Goal: Transaction & Acquisition: Book appointment/travel/reservation

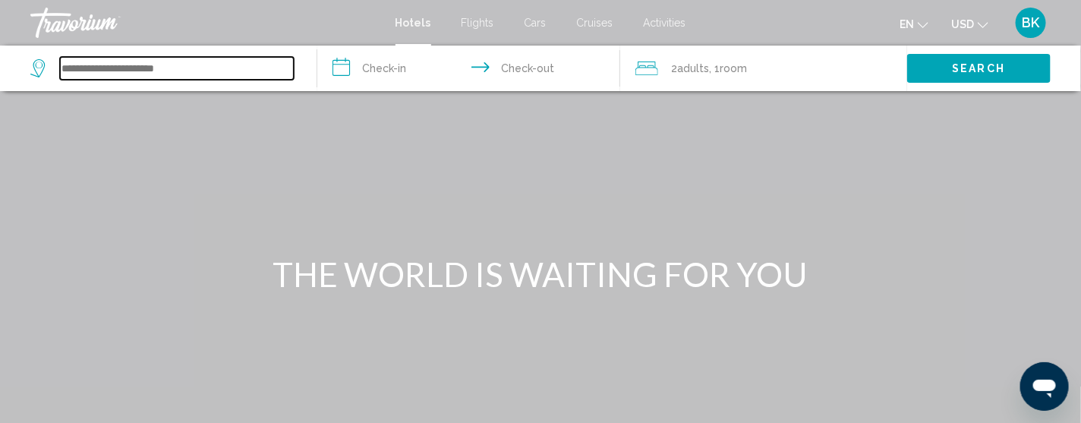
click at [107, 74] on input "Search widget" at bounding box center [177, 68] width 234 height 23
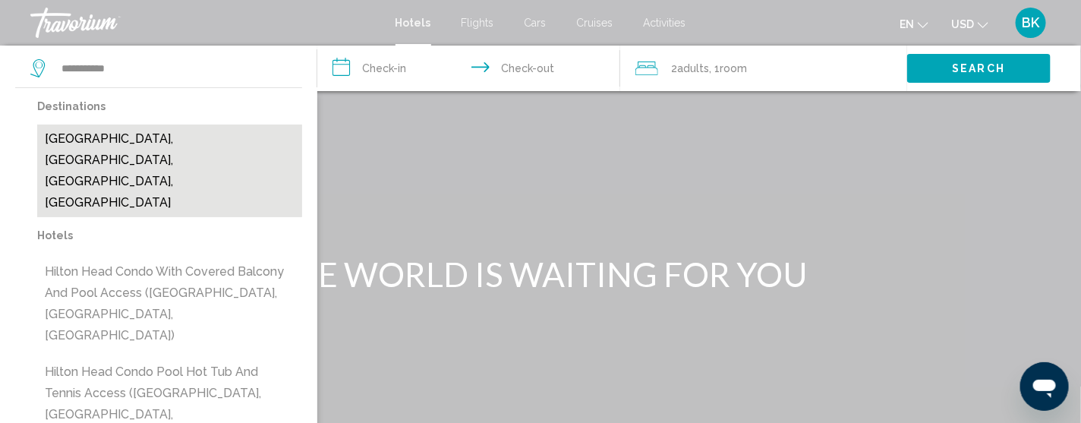
click at [153, 144] on button "[GEOGRAPHIC_DATA], [GEOGRAPHIC_DATA], [GEOGRAPHIC_DATA], [GEOGRAPHIC_DATA]" at bounding box center [169, 171] width 265 height 93
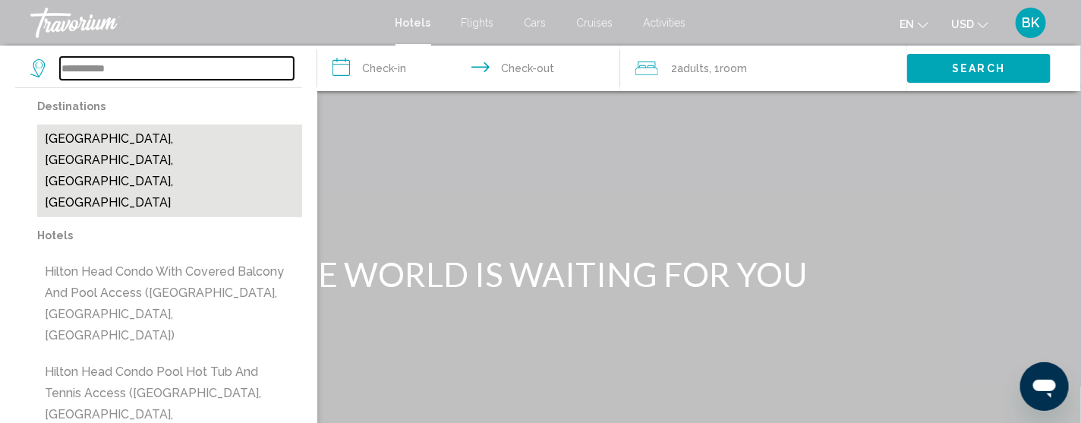
type input "**********"
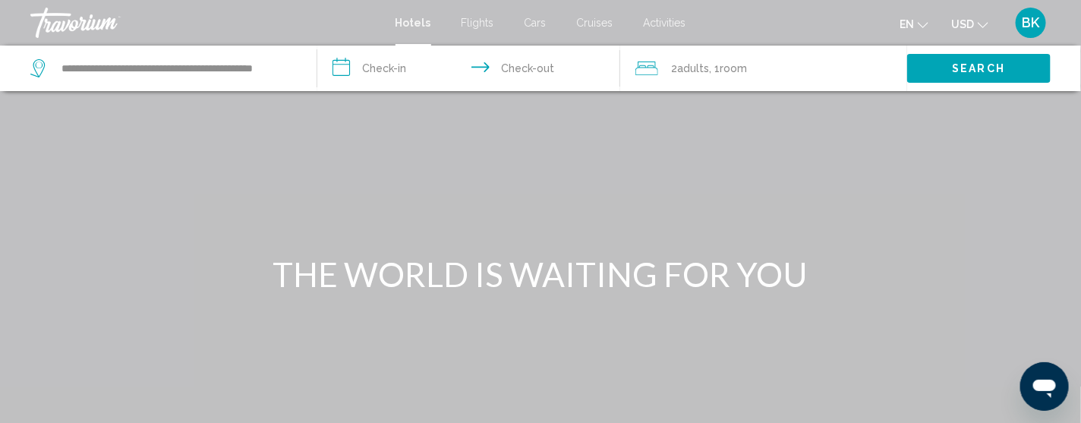
click at [383, 69] on input "**********" at bounding box center [471, 71] width 308 height 50
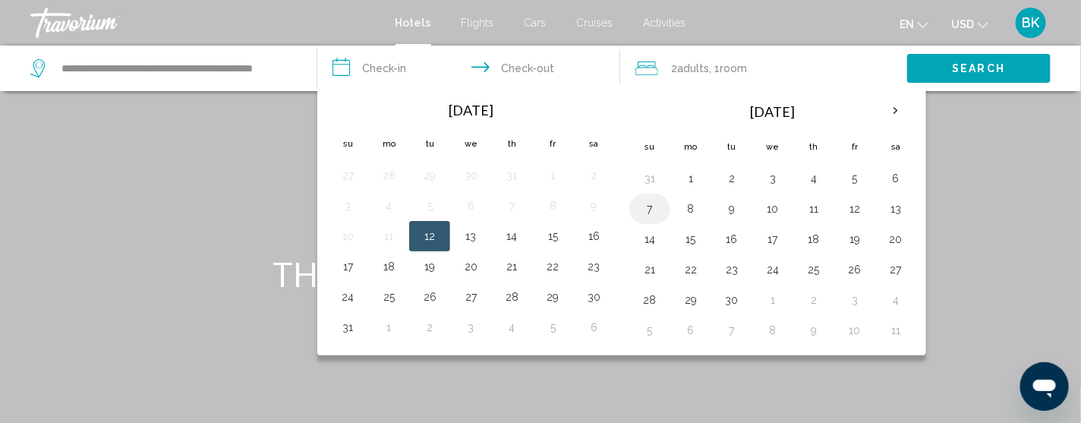
click at [645, 210] on button "7" at bounding box center [650, 208] width 24 height 21
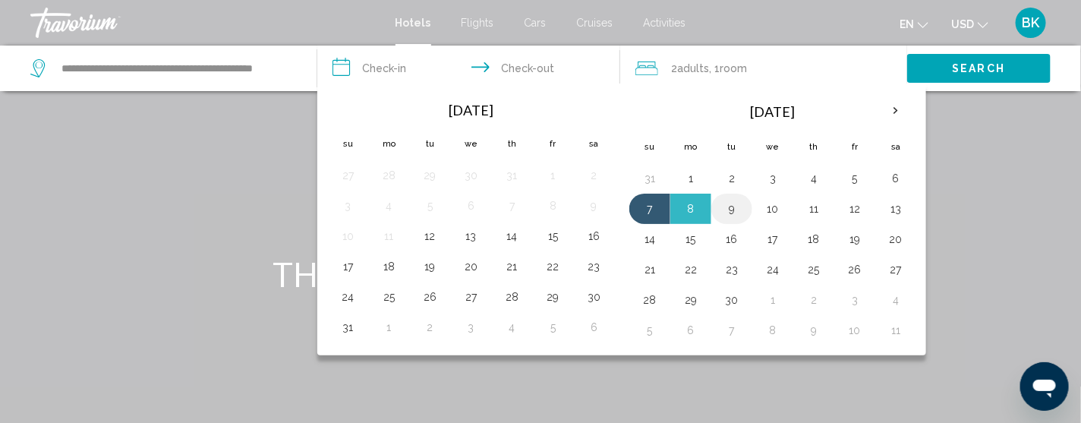
click at [730, 210] on button "9" at bounding box center [732, 208] width 24 height 21
type input "**********"
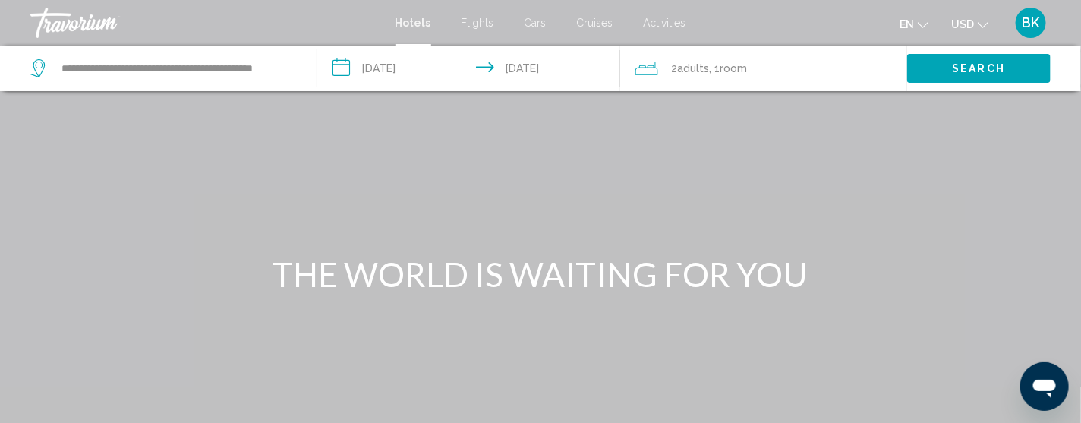
click at [701, 74] on span "Adults" at bounding box center [694, 68] width 32 height 12
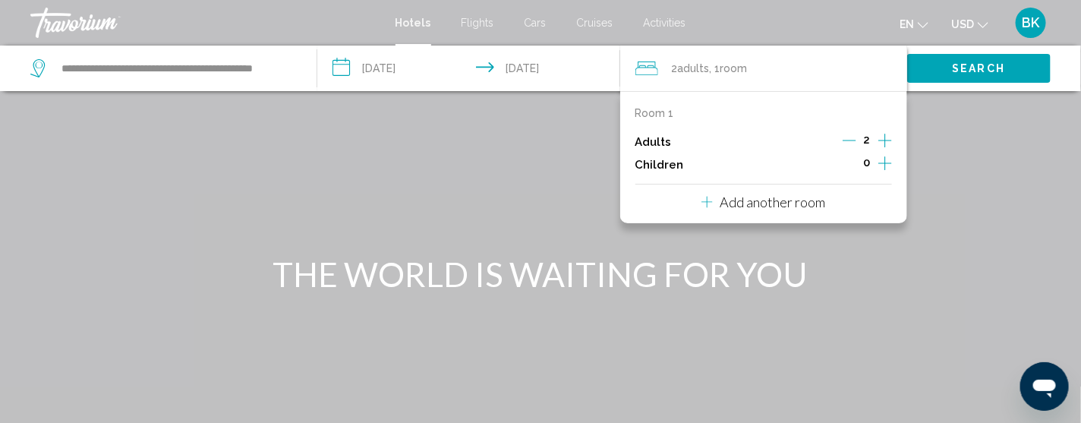
click at [848, 144] on icon "Decrement adults" at bounding box center [850, 141] width 14 height 14
click at [967, 68] on span "Search" at bounding box center [979, 69] width 53 height 12
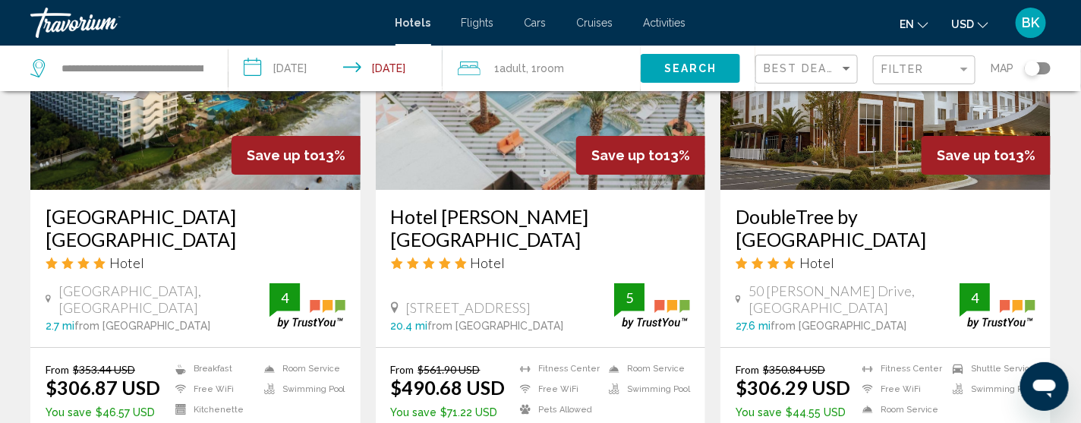
scroll to position [1892, 0]
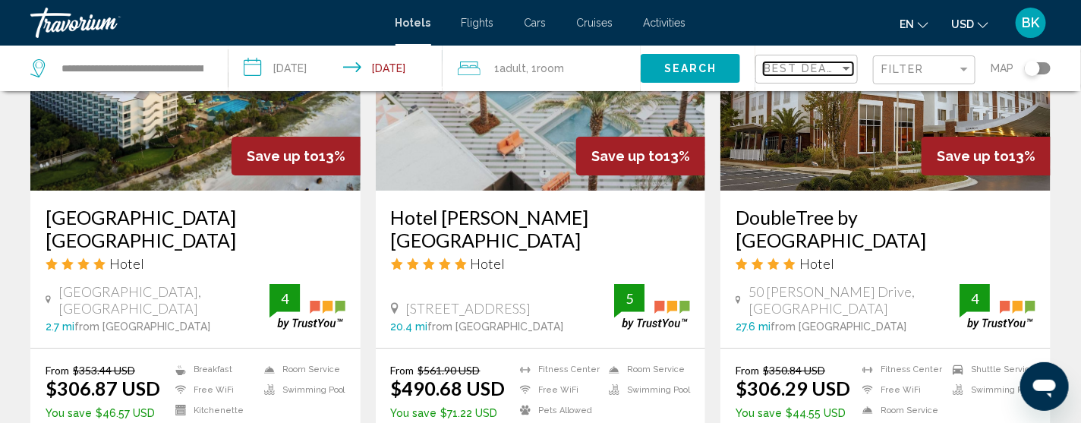
click at [847, 67] on div "Sort by" at bounding box center [847, 69] width 8 height 4
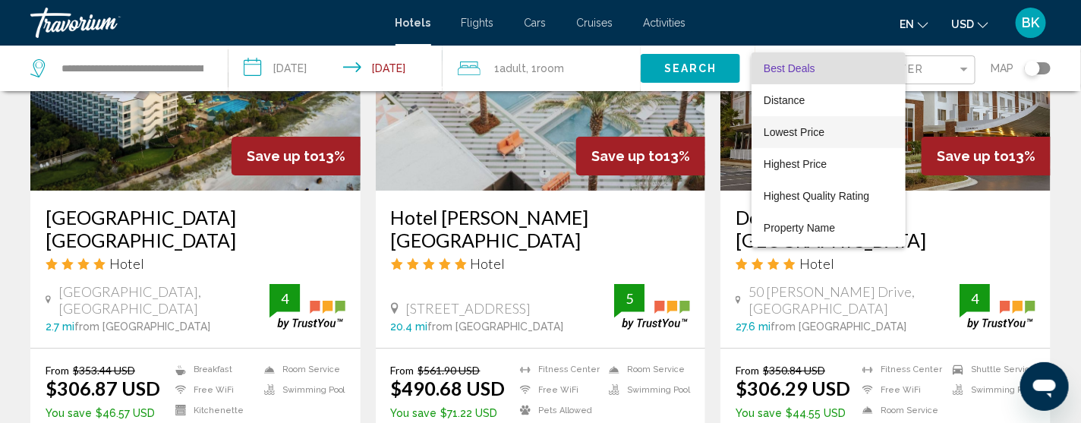
click at [788, 132] on span "Lowest Price" at bounding box center [794, 132] width 61 height 12
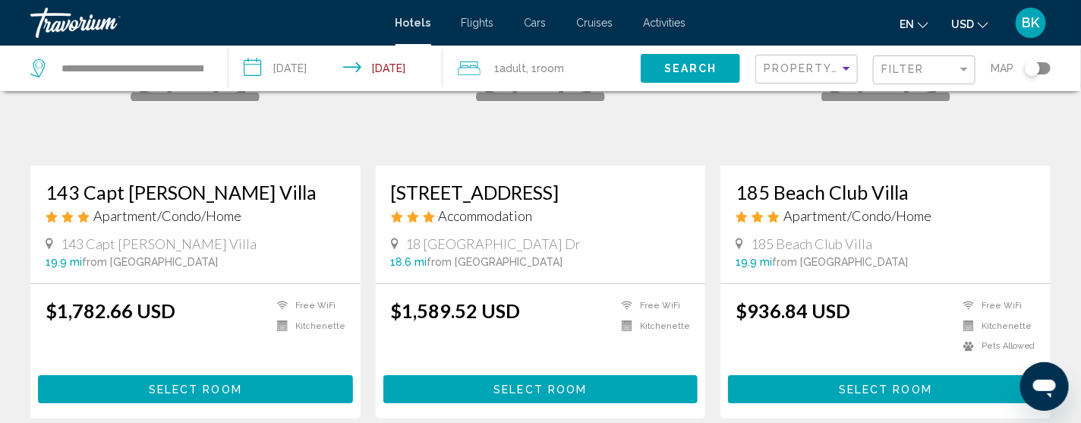
click at [533, 24] on span "Cars" at bounding box center [536, 23] width 22 height 12
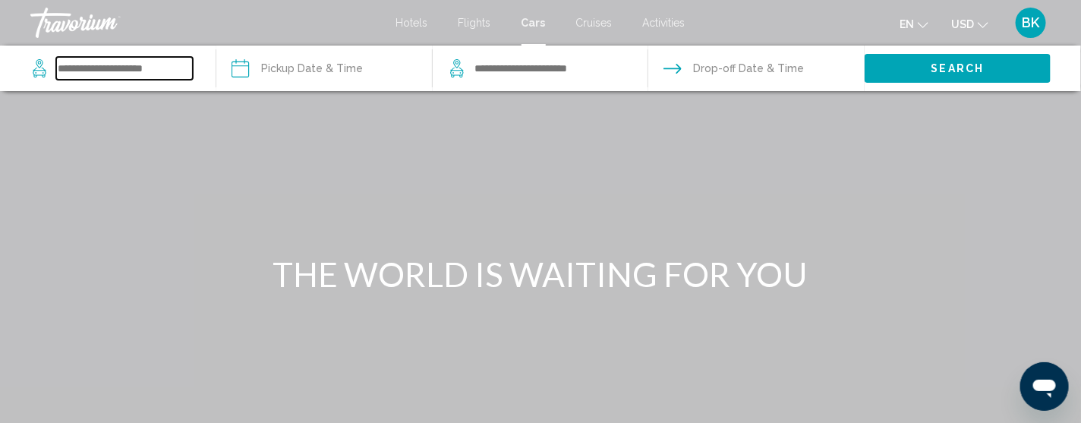
click at [114, 65] on input "Search widget" at bounding box center [124, 68] width 137 height 23
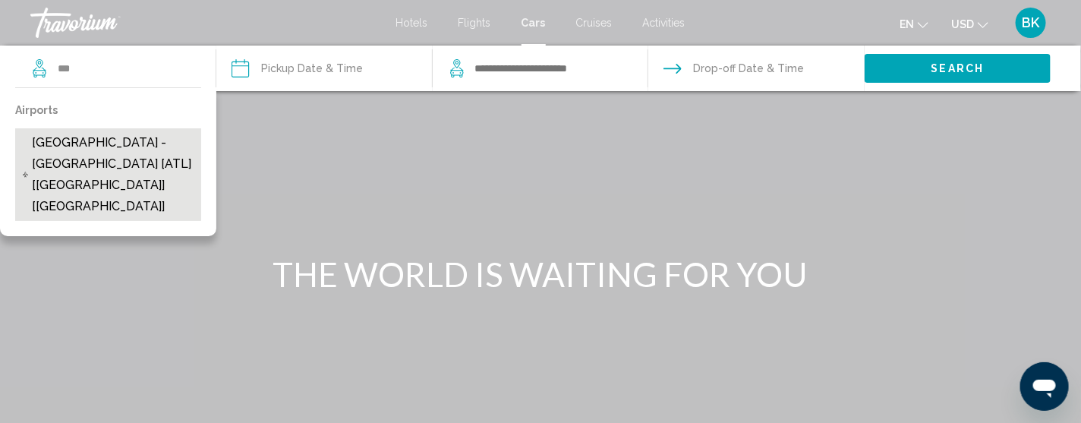
click at [72, 159] on span "[GEOGRAPHIC_DATA] - [GEOGRAPHIC_DATA] [ATL] [[GEOGRAPHIC_DATA]] [[GEOGRAPHIC_DA…" at bounding box center [113, 174] width 162 height 85
type input "**********"
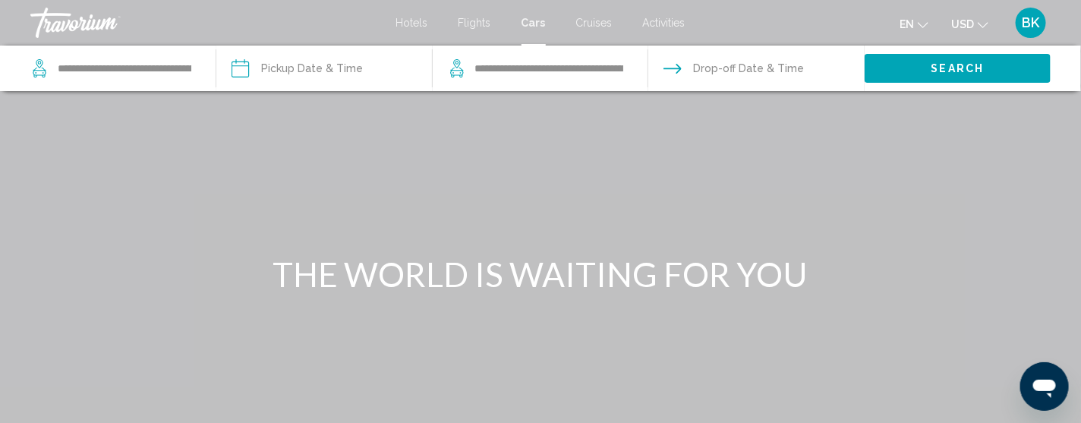
click at [279, 64] on input "Pickup date" at bounding box center [324, 71] width 222 height 50
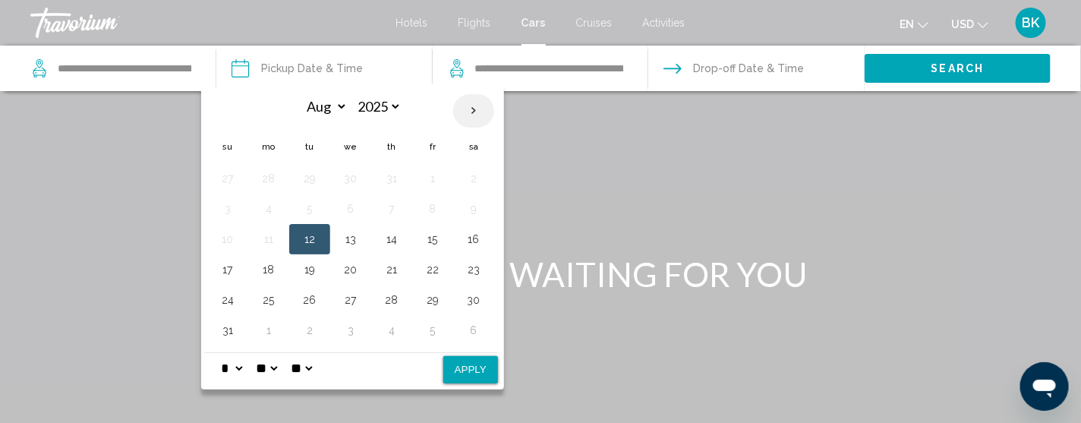
click at [474, 112] on th "Next month" at bounding box center [473, 110] width 41 height 33
select select "*"
click at [272, 209] on button "8" at bounding box center [269, 208] width 24 height 21
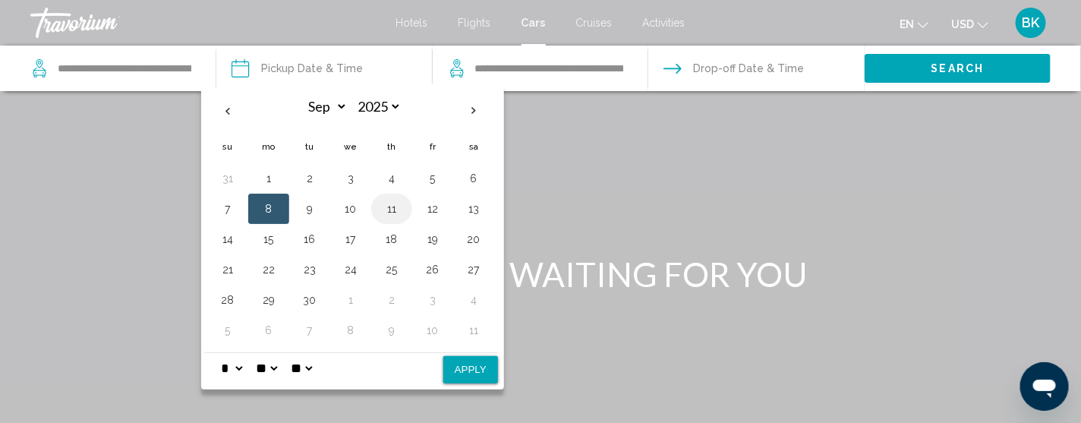
click at [396, 211] on button "11" at bounding box center [392, 208] width 24 height 21
click at [264, 203] on button "8" at bounding box center [269, 208] width 24 height 21
click at [469, 374] on button "Apply" at bounding box center [470, 369] width 55 height 27
type input "**********"
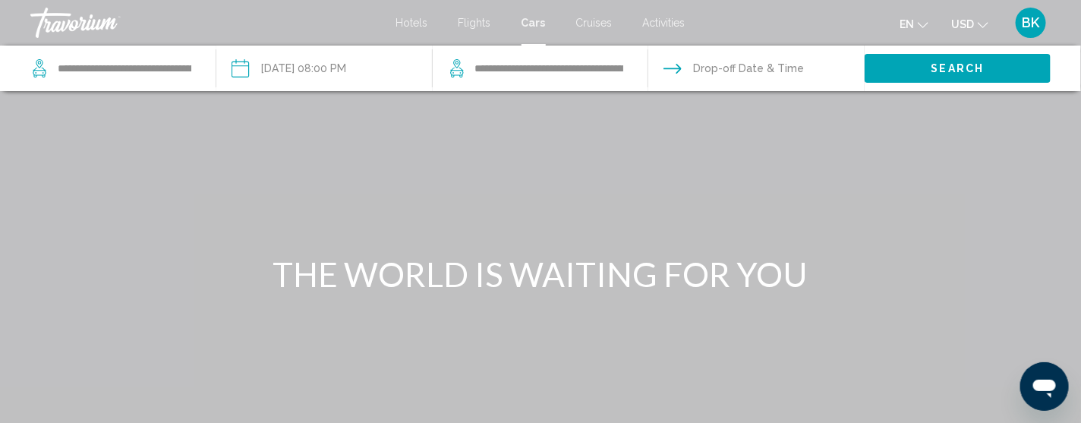
click at [768, 72] on input "Drop-off date" at bounding box center [756, 71] width 222 height 50
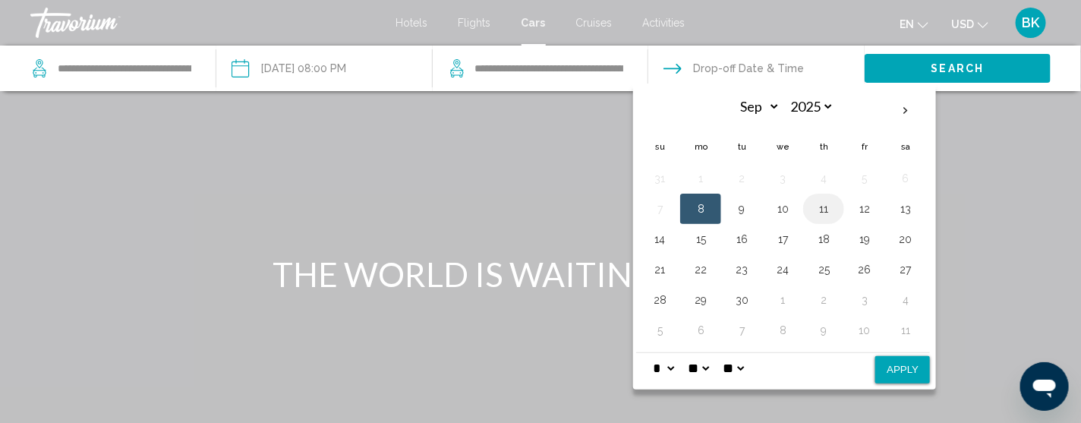
click at [825, 211] on button "11" at bounding box center [824, 208] width 24 height 21
click at [888, 362] on button "Apply" at bounding box center [902, 369] width 55 height 27
type input "**********"
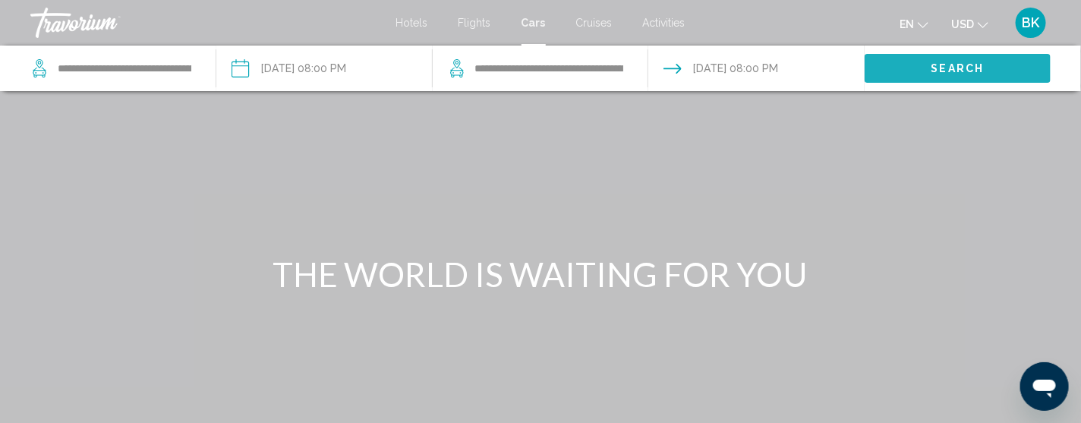
click at [935, 75] on button "Search" at bounding box center [958, 68] width 186 height 28
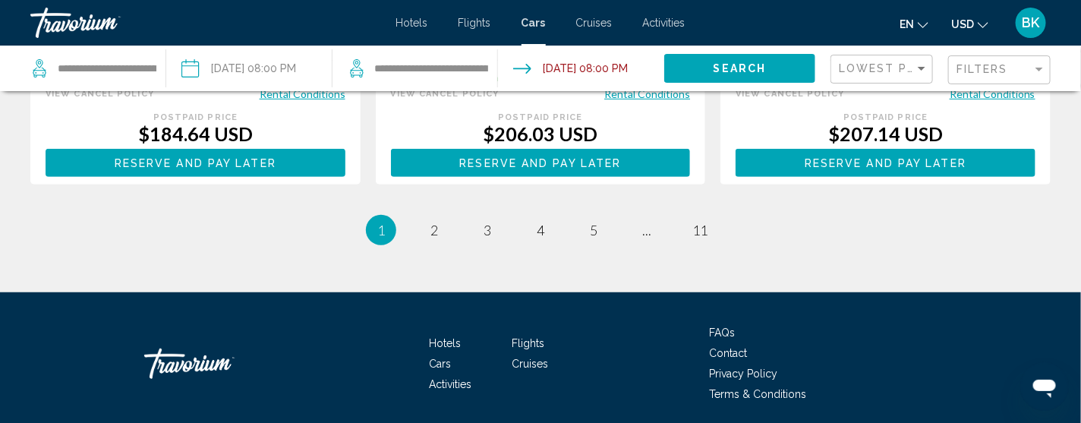
scroll to position [2458, 0]
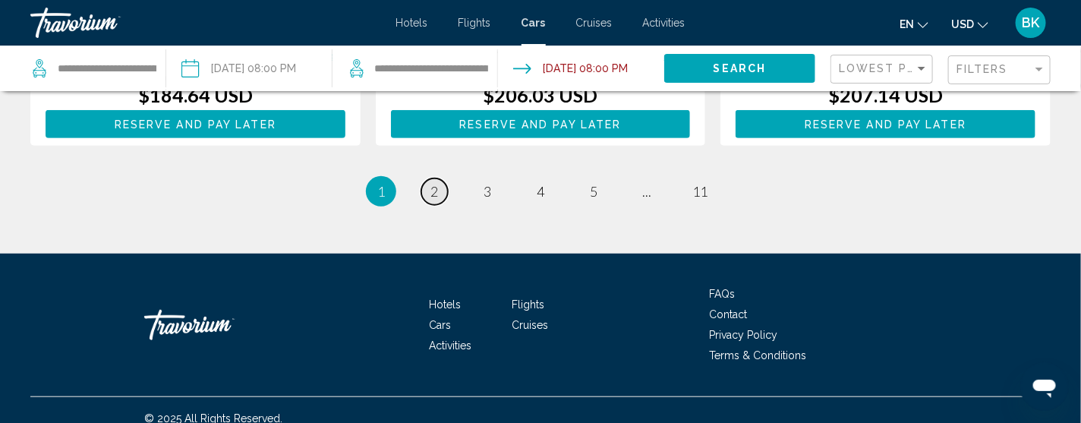
click at [434, 200] on span "2" at bounding box center [435, 191] width 8 height 17
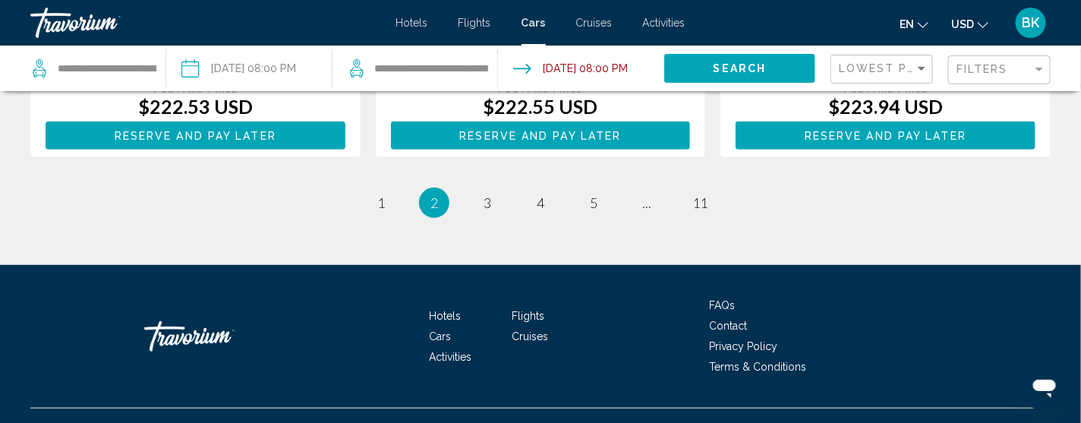
scroll to position [2469, 0]
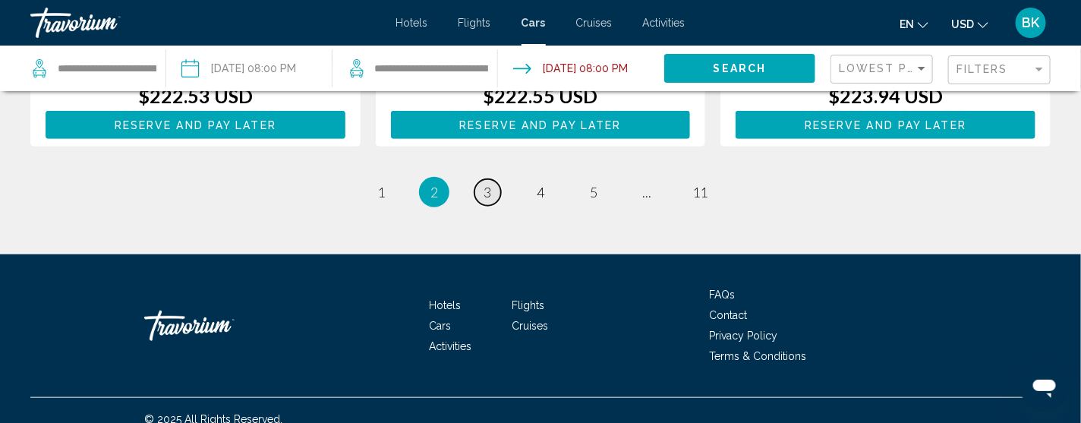
click at [486, 184] on span "3" at bounding box center [488, 192] width 8 height 17
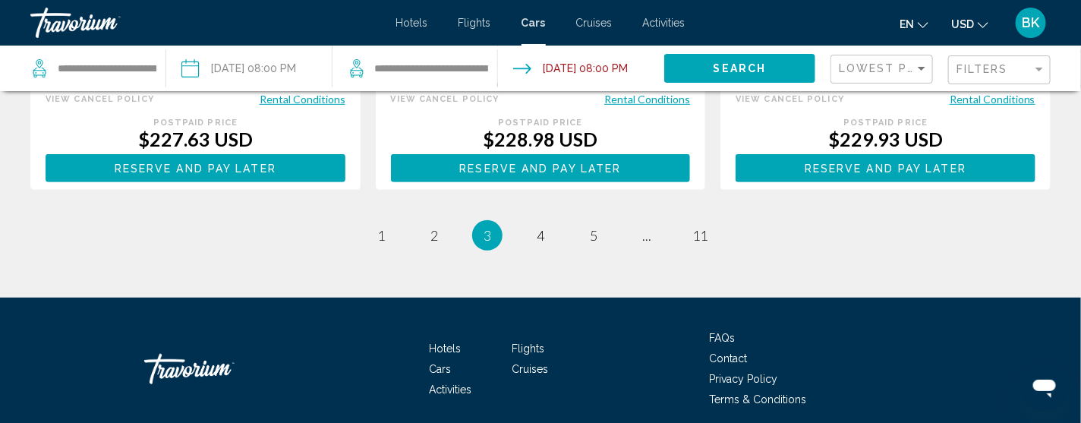
scroll to position [2428, 0]
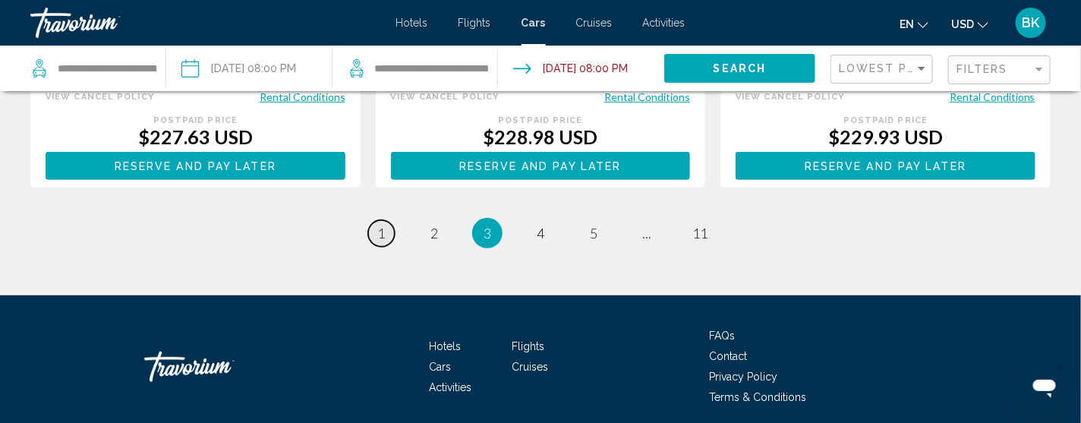
click at [380, 225] on span "1" at bounding box center [381, 233] width 8 height 17
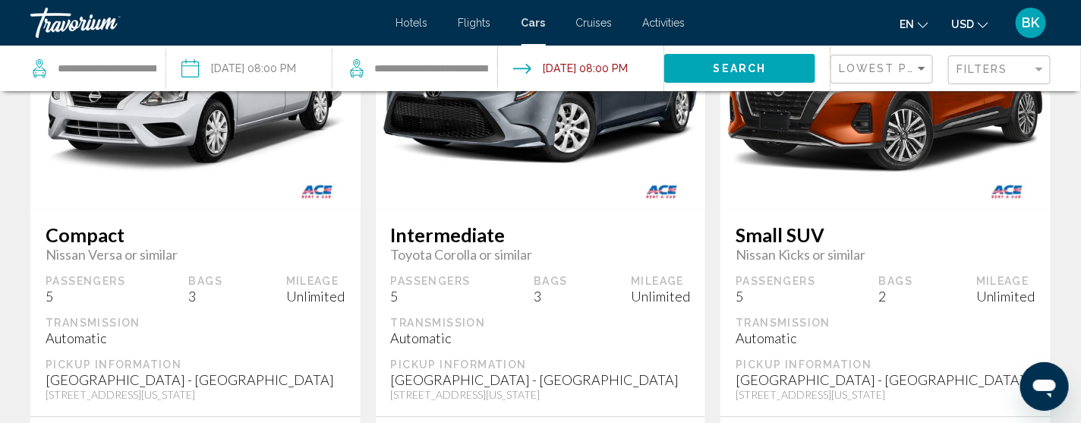
scroll to position [1456, 0]
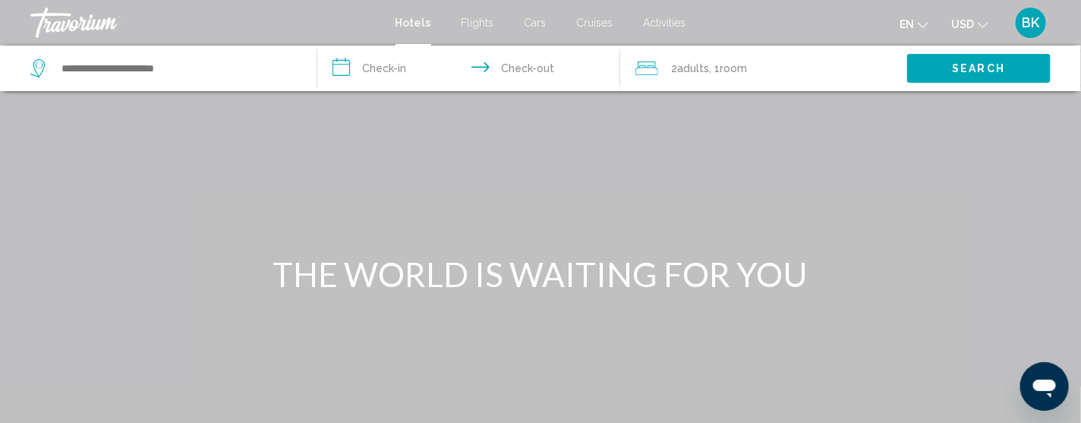
click at [531, 19] on span "Cars" at bounding box center [536, 23] width 22 height 12
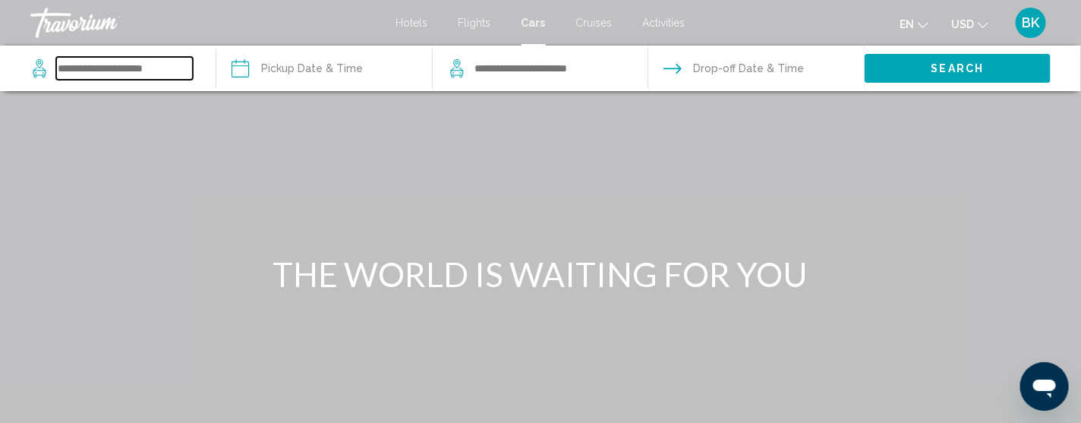
click at [84, 66] on input "Search widget" at bounding box center [124, 68] width 137 height 23
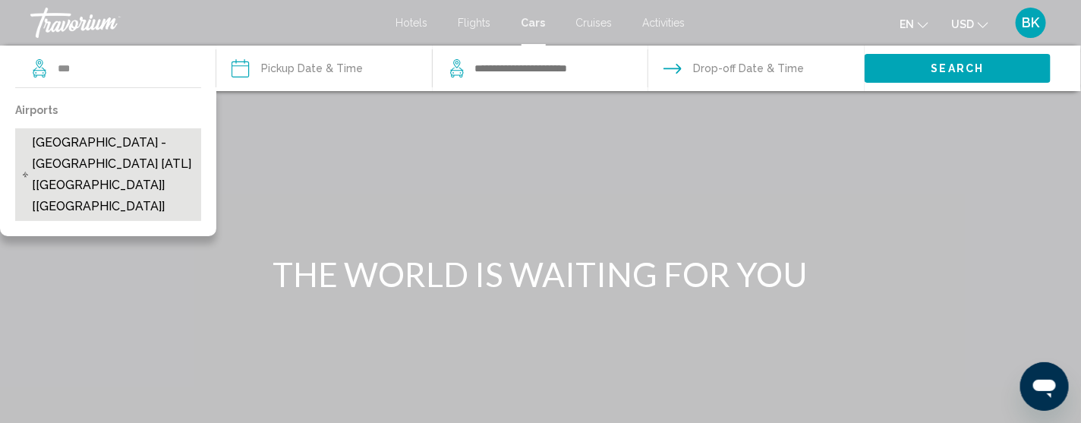
click at [98, 140] on span "[GEOGRAPHIC_DATA] - [GEOGRAPHIC_DATA] [ATL] [[GEOGRAPHIC_DATA]] [[GEOGRAPHIC_DA…" at bounding box center [113, 174] width 162 height 85
type input "**********"
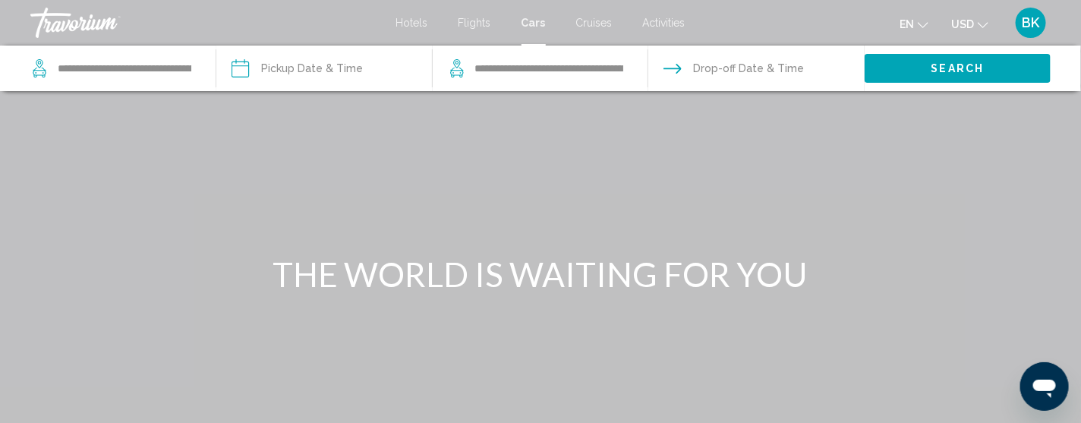
click at [294, 68] on input "Pickup date" at bounding box center [324, 71] width 222 height 50
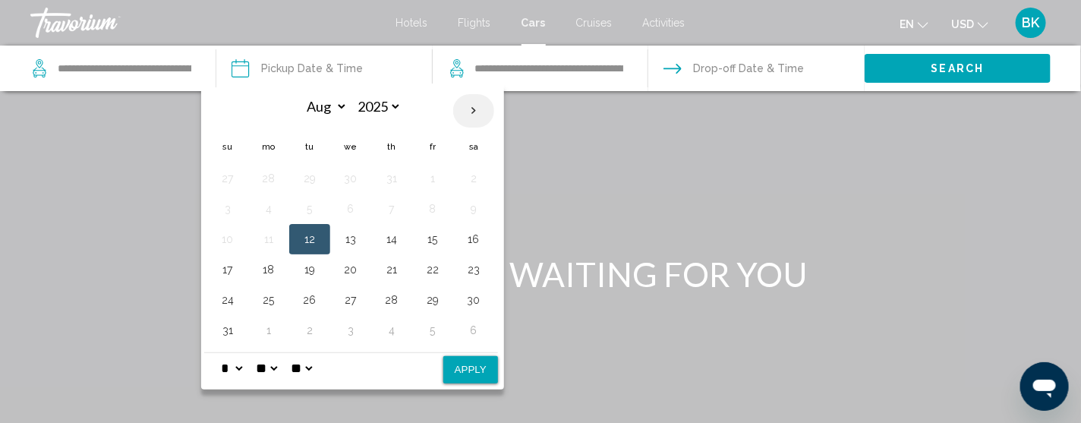
click at [468, 119] on th "Next month" at bounding box center [473, 110] width 41 height 33
select select "*"
click at [269, 202] on button "8" at bounding box center [269, 208] width 24 height 21
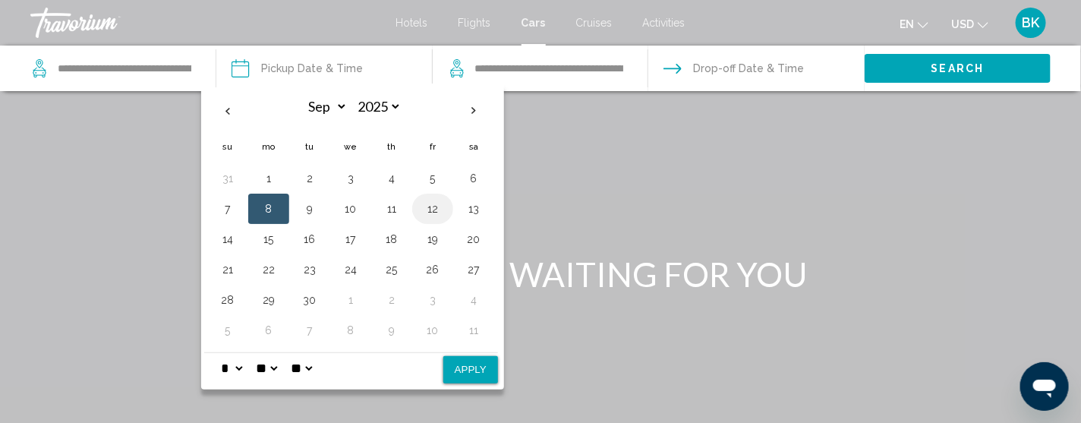
click at [433, 208] on button "12" at bounding box center [433, 208] width 24 height 21
click at [267, 212] on button "8" at bounding box center [269, 208] width 24 height 21
click at [431, 213] on button "12" at bounding box center [433, 208] width 24 height 21
click at [270, 209] on button "8" at bounding box center [269, 208] width 24 height 21
click at [460, 372] on button "Apply" at bounding box center [470, 369] width 55 height 27
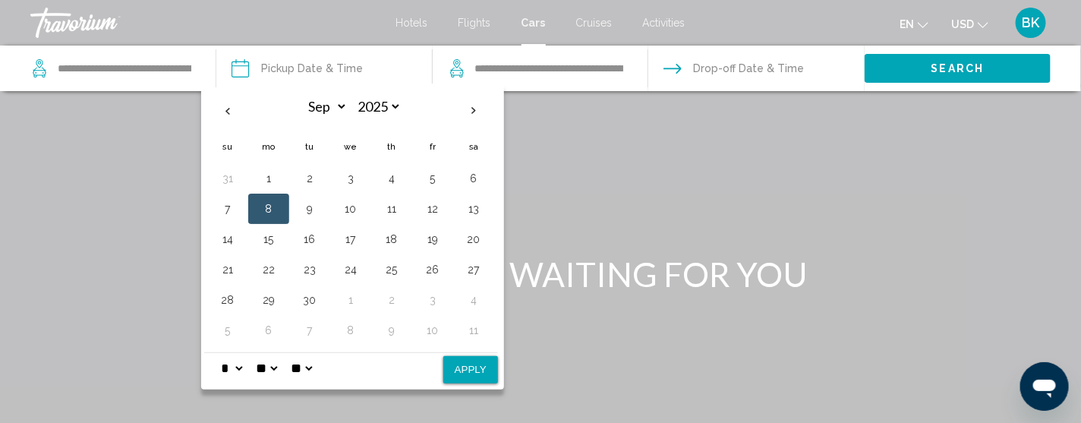
type input "**********"
select select "*"
select select "**"
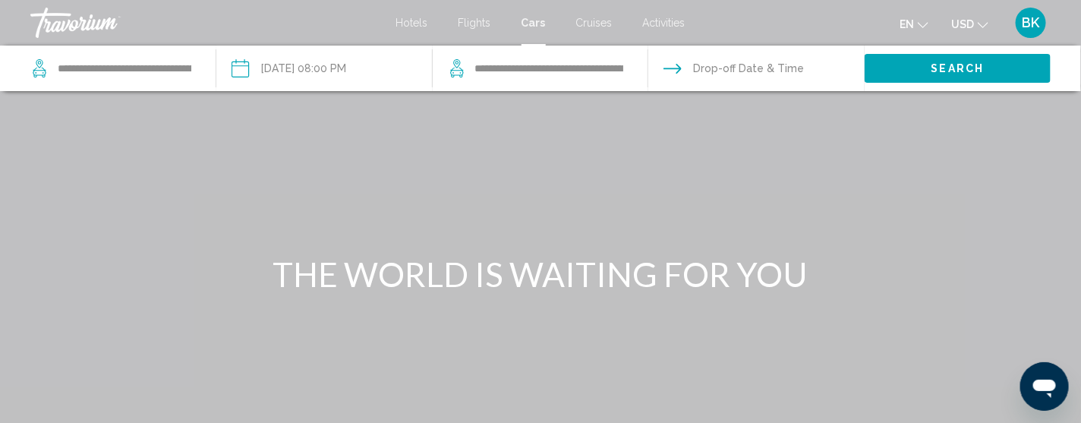
click at [746, 67] on input "Drop-off date" at bounding box center [756, 71] width 222 height 50
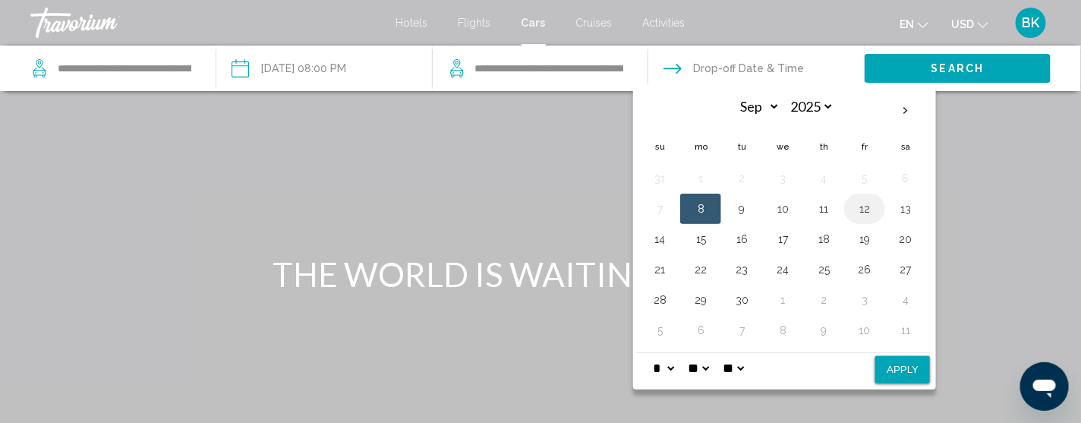
click at [865, 203] on button "12" at bounding box center [865, 208] width 24 height 21
click at [894, 368] on button "Apply" at bounding box center [902, 369] width 55 height 27
type input "**********"
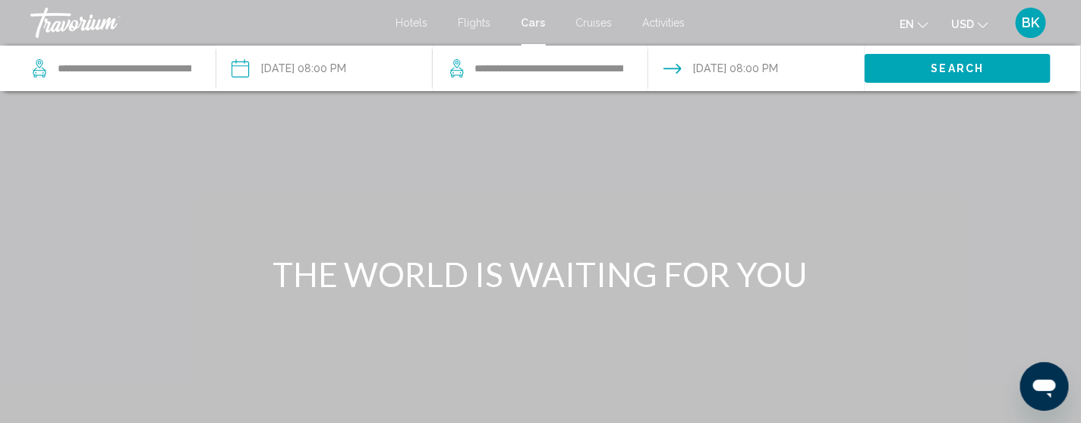
click at [900, 76] on button "Search" at bounding box center [958, 68] width 186 height 28
